Goal: Find specific page/section

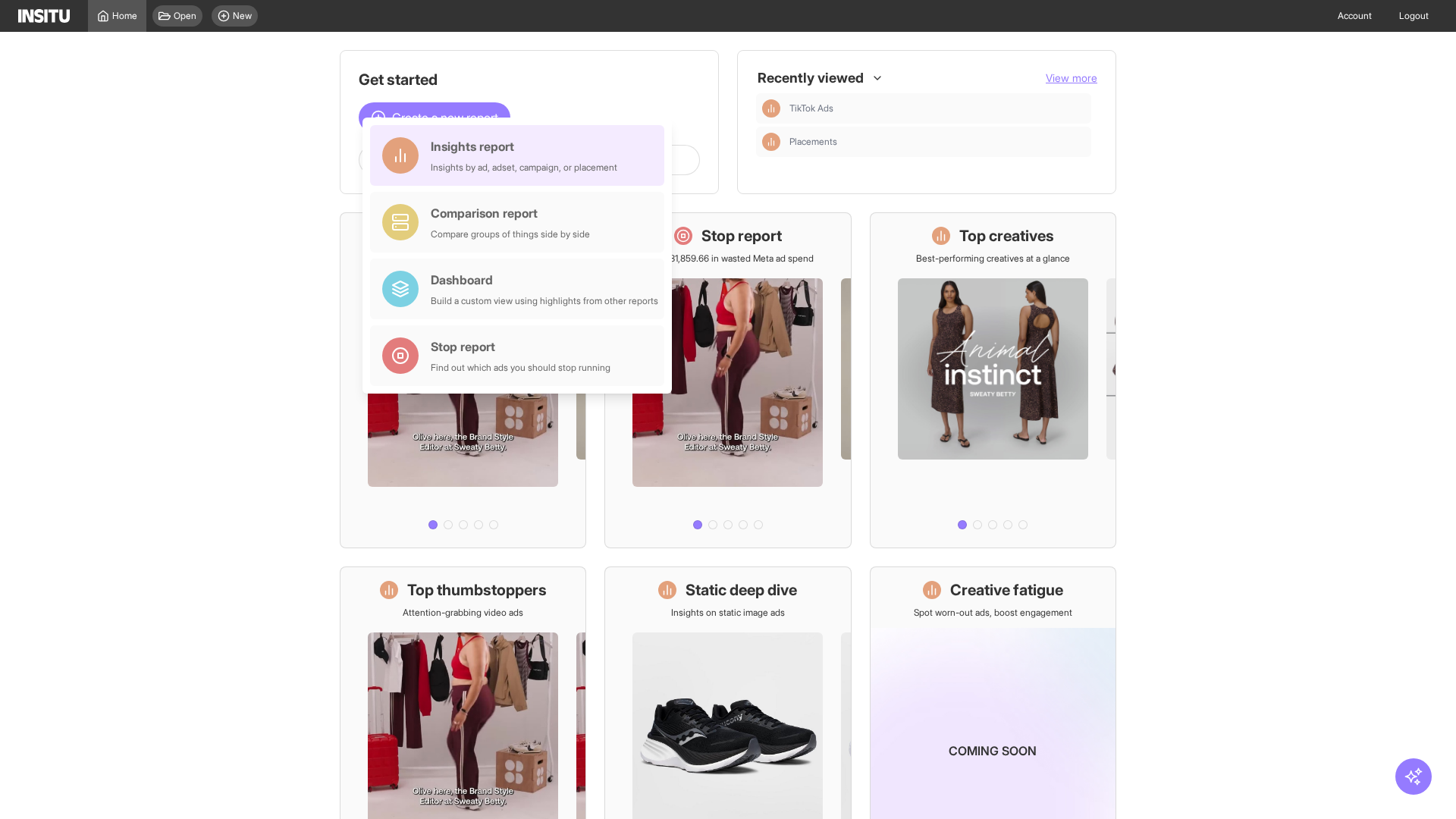
click at [521, 155] on div "Insights report Insights by ad, adset, campaign, or placement" at bounding box center [524, 155] width 187 height 37
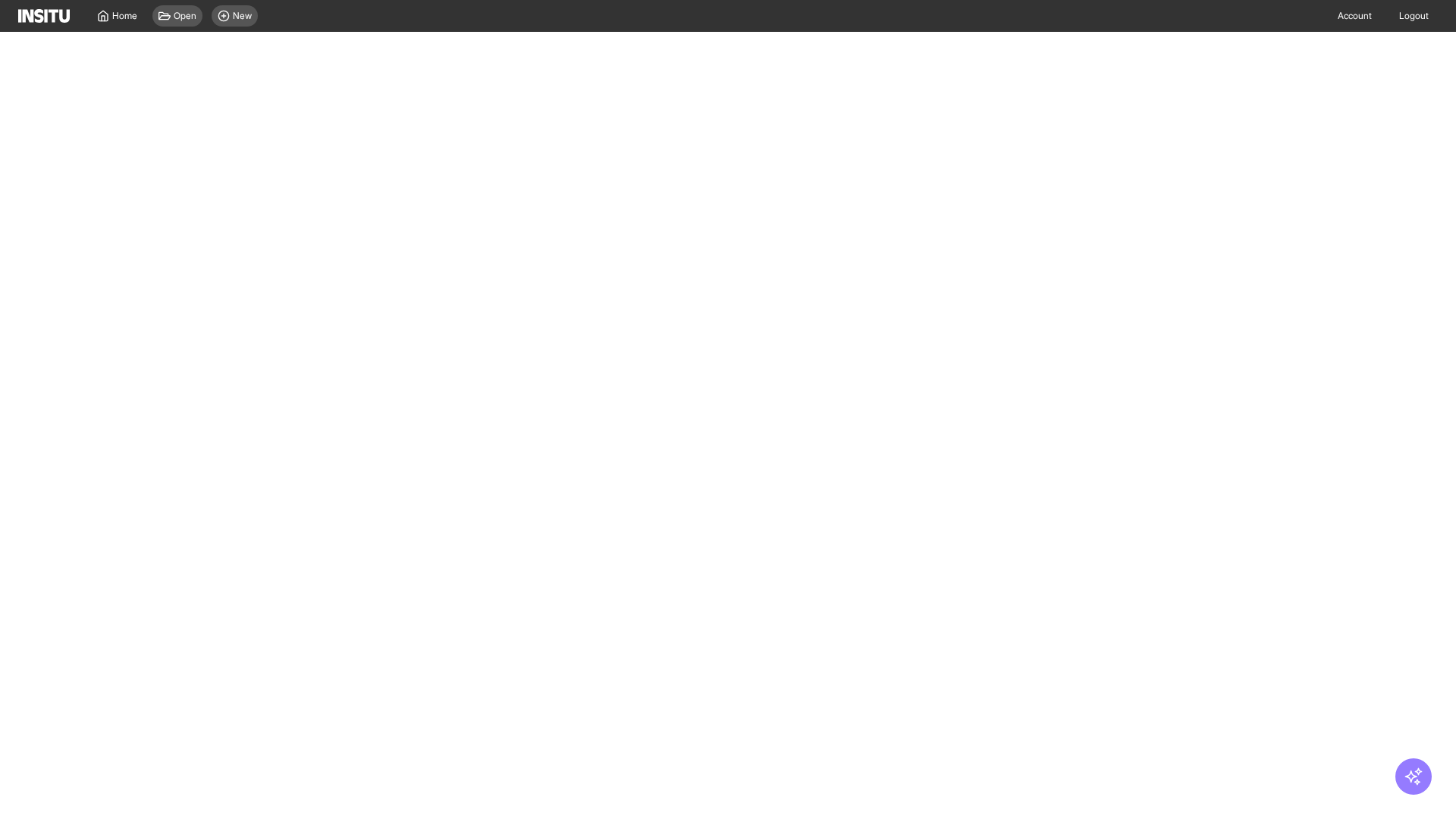
select select "**"
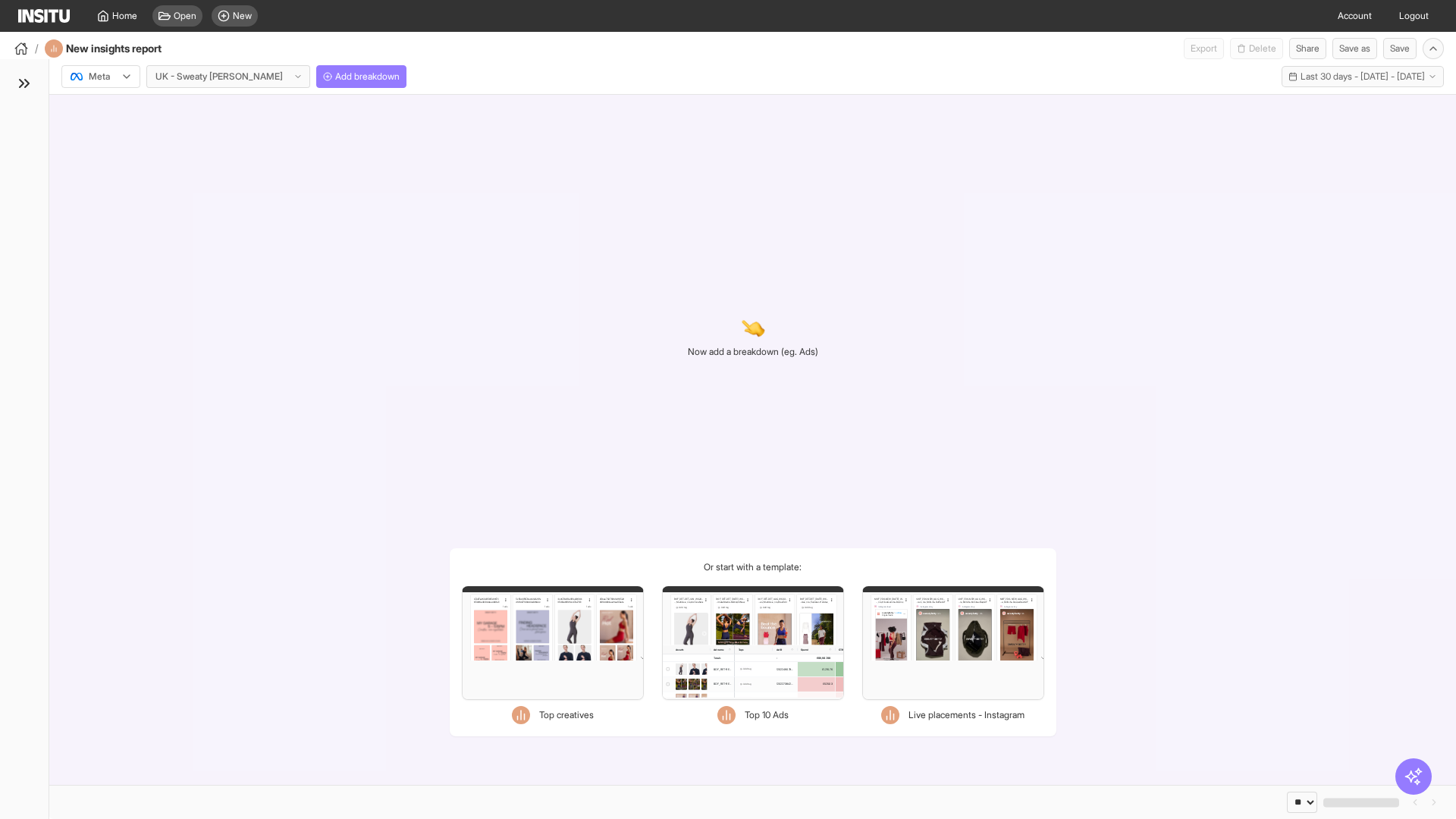
click at [101, 77] on div at bounding box center [89, 76] width 42 height 15
